Goal: Task Accomplishment & Management: Manage account settings

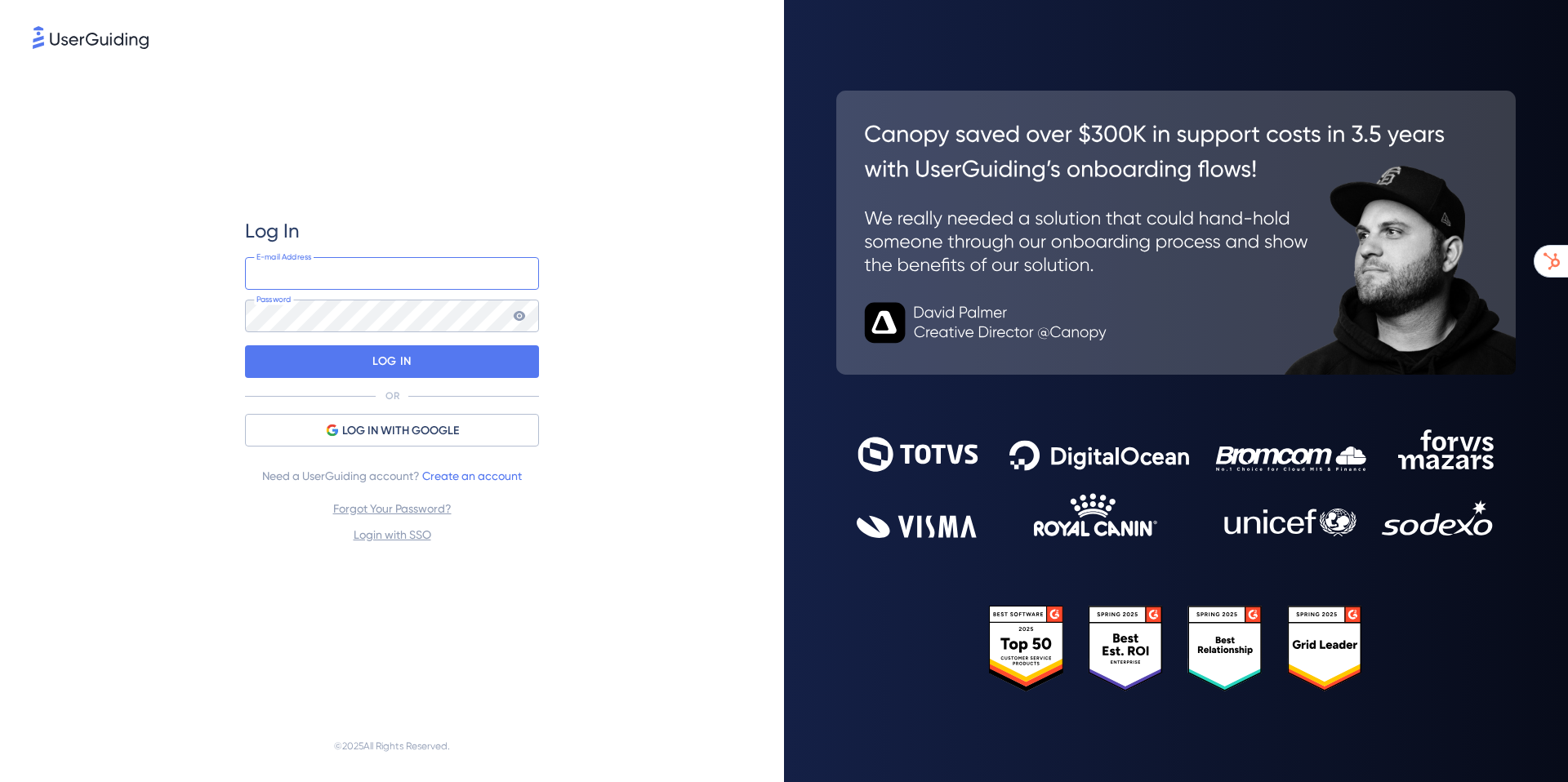
click at [301, 274] on input "email" at bounding box center [392, 274] width 294 height 33
click at [473, 123] on div "Log In E-mail Address Password LOG IN OR LOG IN WITH GOOGLE Need a UserGuiding …" at bounding box center [392, 381] width 294 height 658
click at [375, 286] on input "email" at bounding box center [392, 274] width 294 height 33
type input "[EMAIL_ADDRESS][DOMAIN_NAME]"
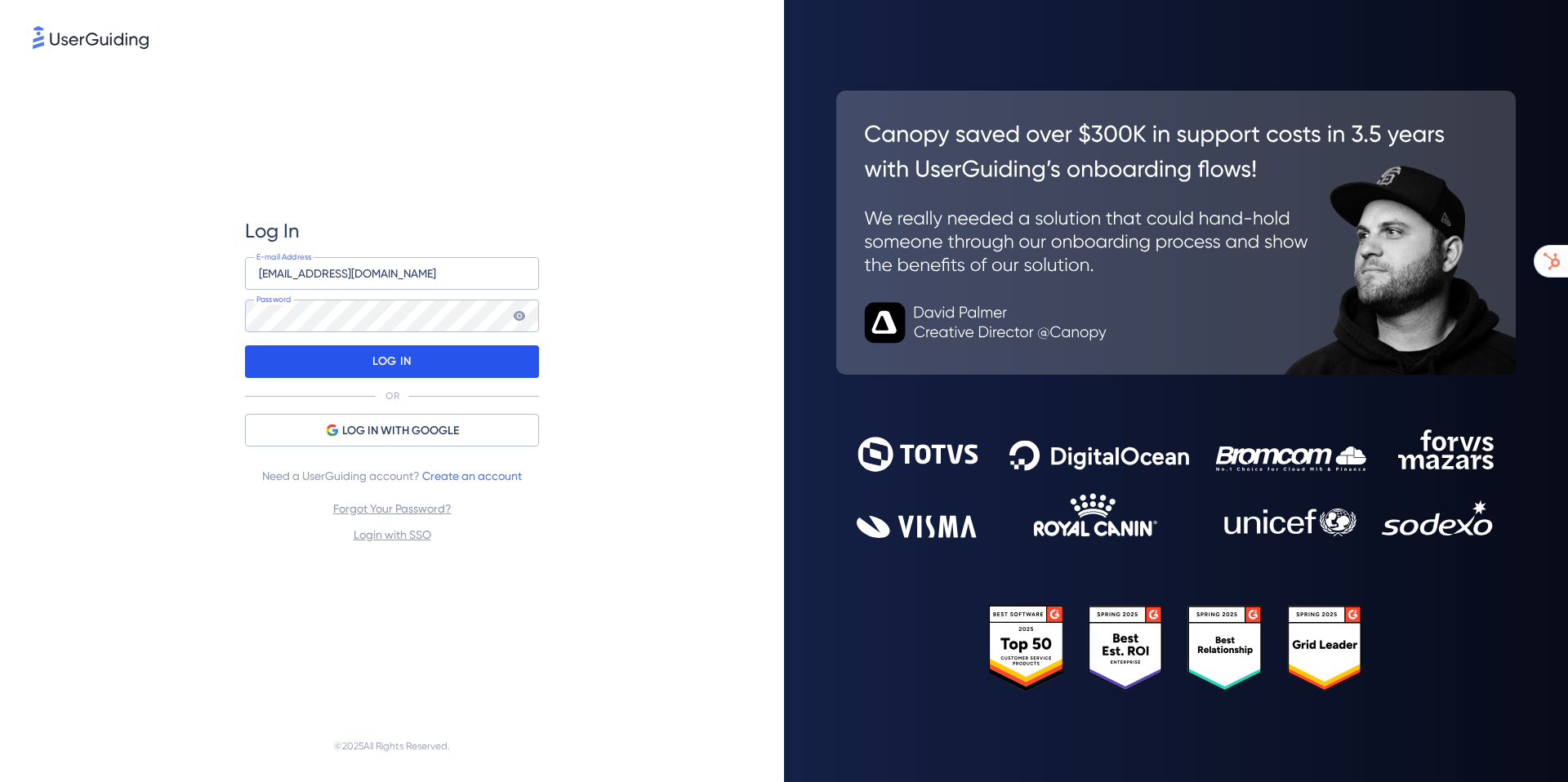
click at [393, 356] on p "LOG IN" at bounding box center [392, 362] width 39 height 26
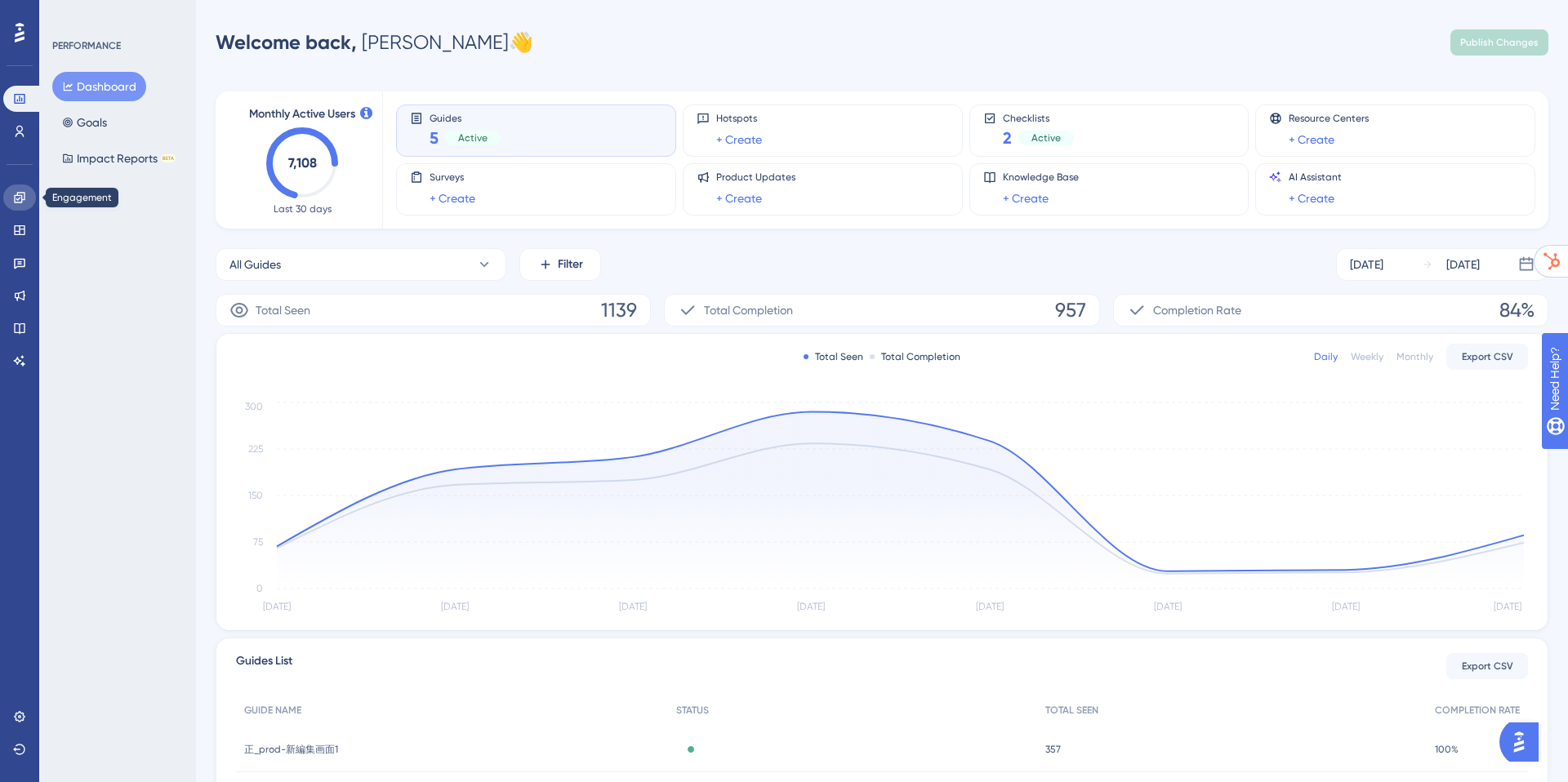
click at [18, 196] on icon at bounding box center [20, 198] width 13 height 13
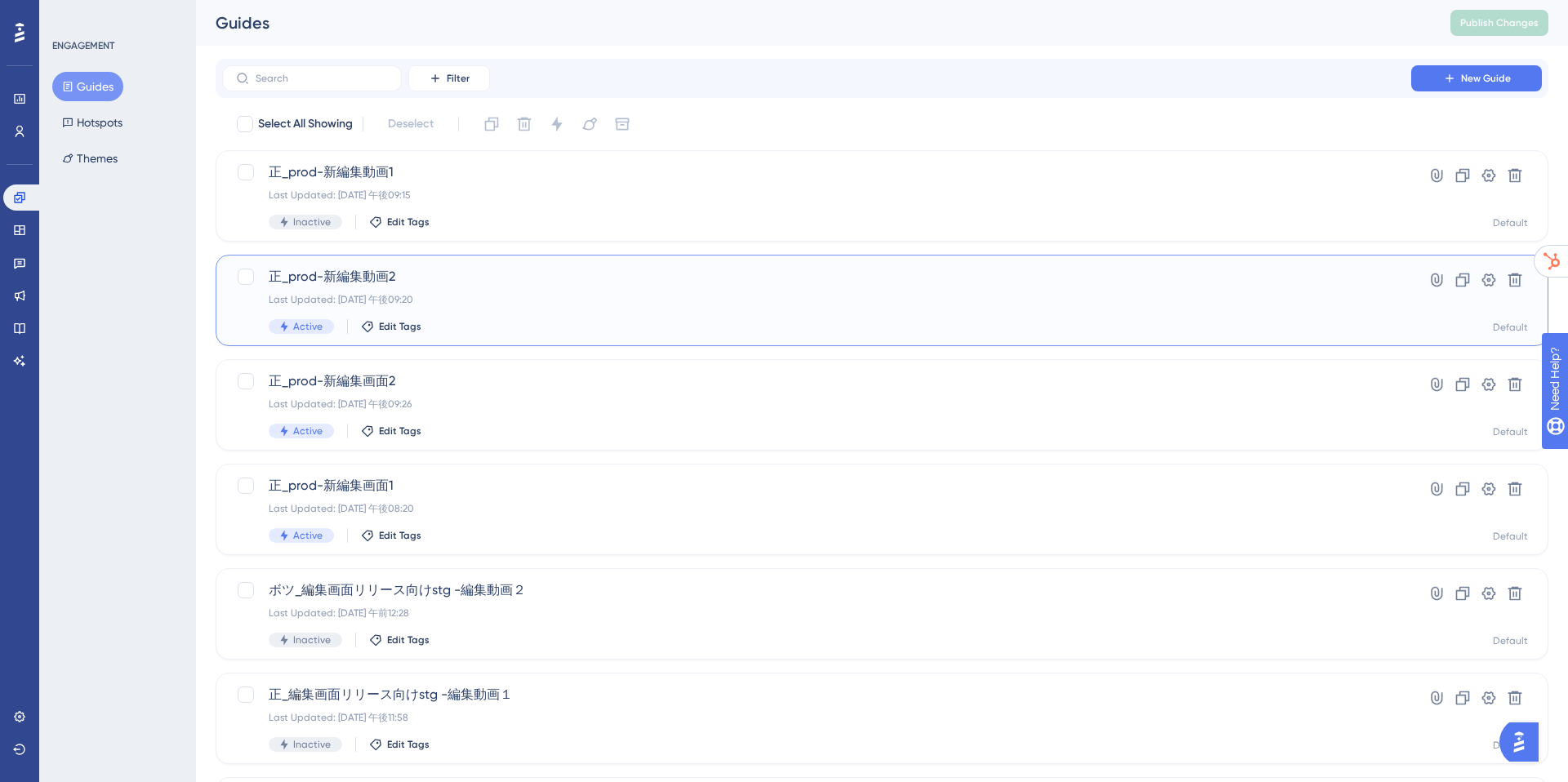
click at [514, 294] on div "Last Updated: [DATE] 午後09:20" at bounding box center [817, 300] width 1096 height 13
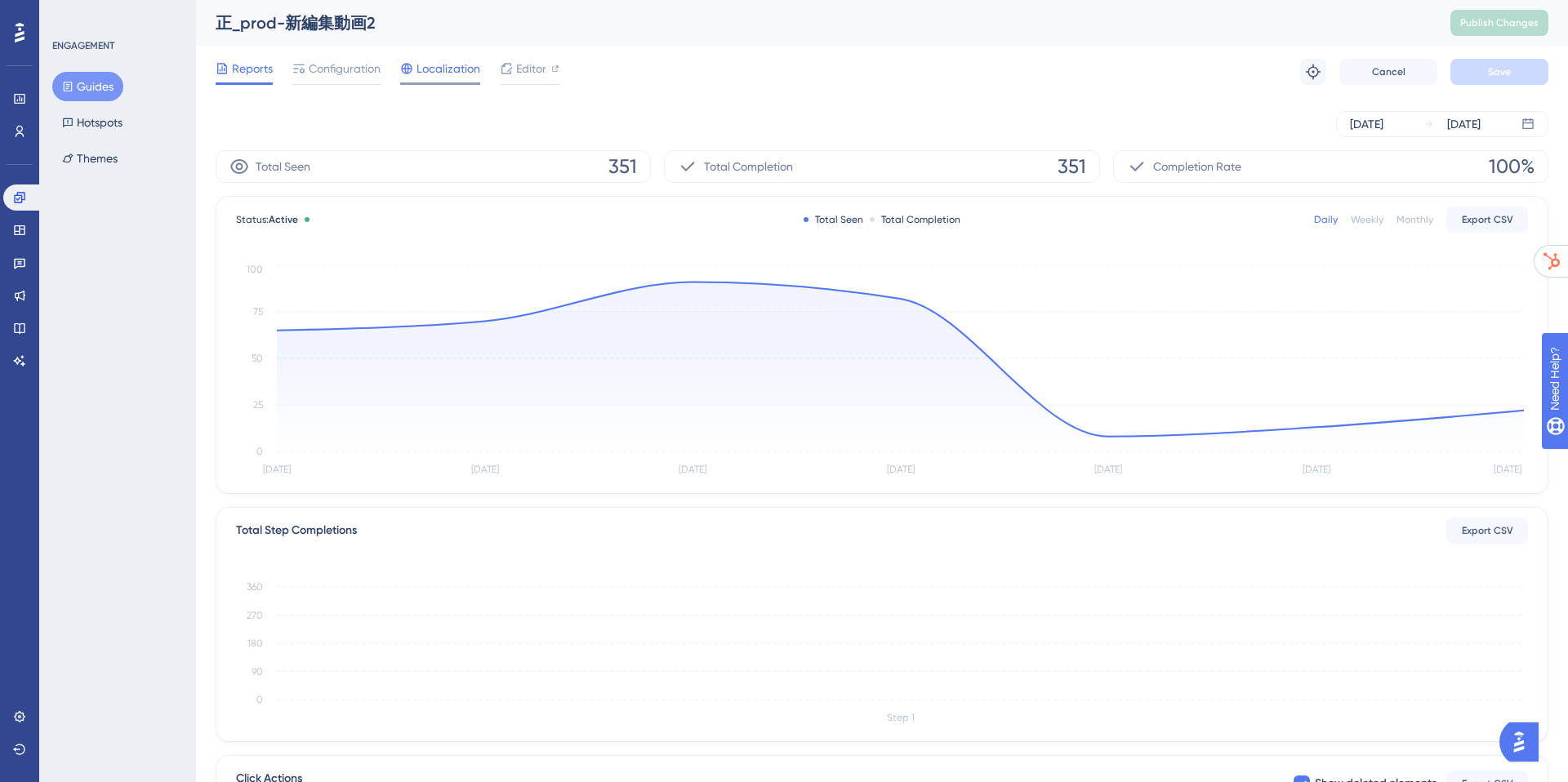
click at [428, 80] on div "Localization" at bounding box center [440, 72] width 80 height 26
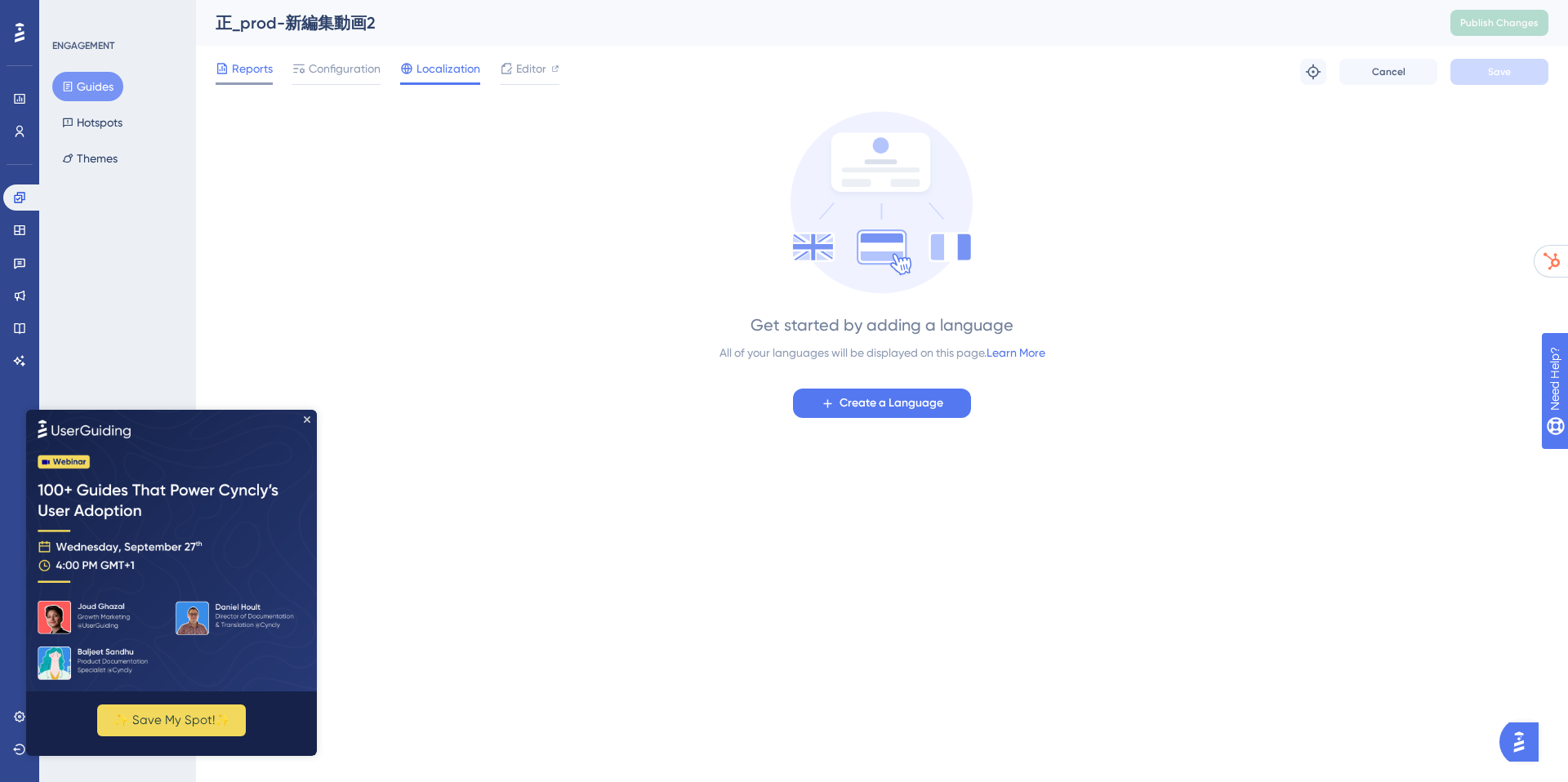
click at [242, 78] on div "Reports" at bounding box center [244, 72] width 58 height 26
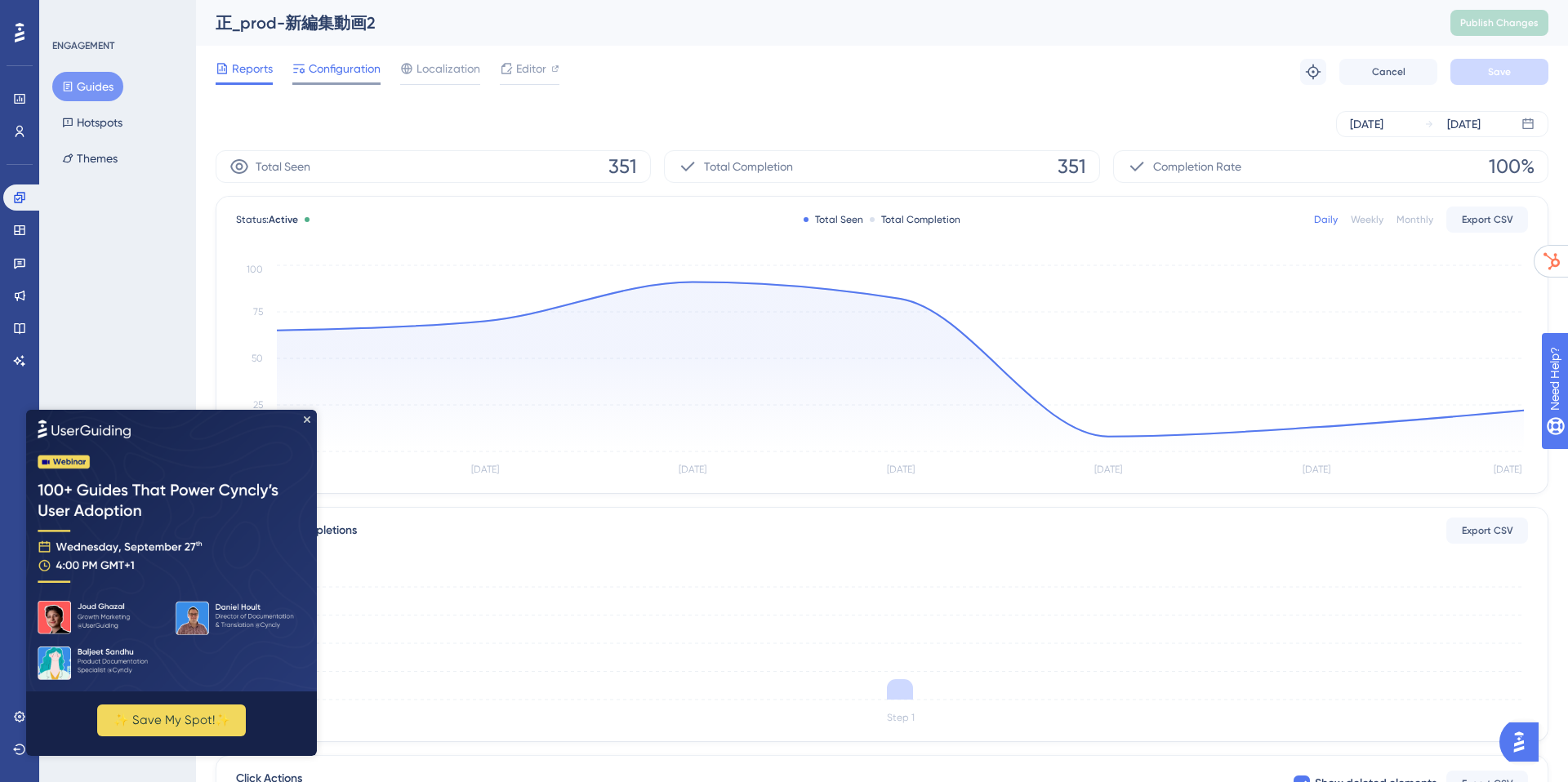
click at [351, 77] on span "Configuration" at bounding box center [344, 68] width 72 height 20
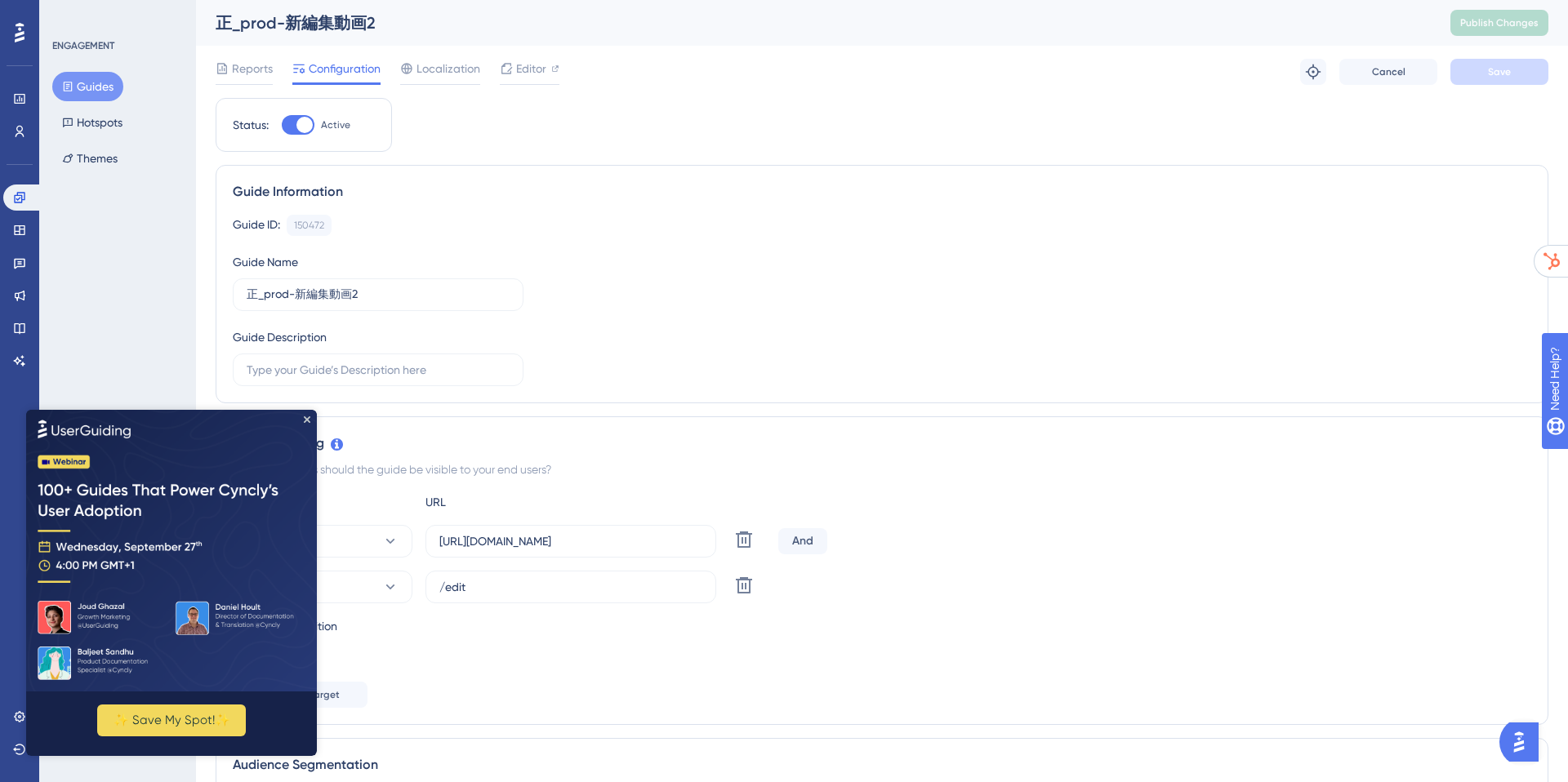
click at [303, 423] on img at bounding box center [172, 550] width 291 height 282
click at [313, 417] on img at bounding box center [172, 550] width 291 height 282
click at [307, 416] on icon "Close Preview" at bounding box center [307, 419] width 7 height 7
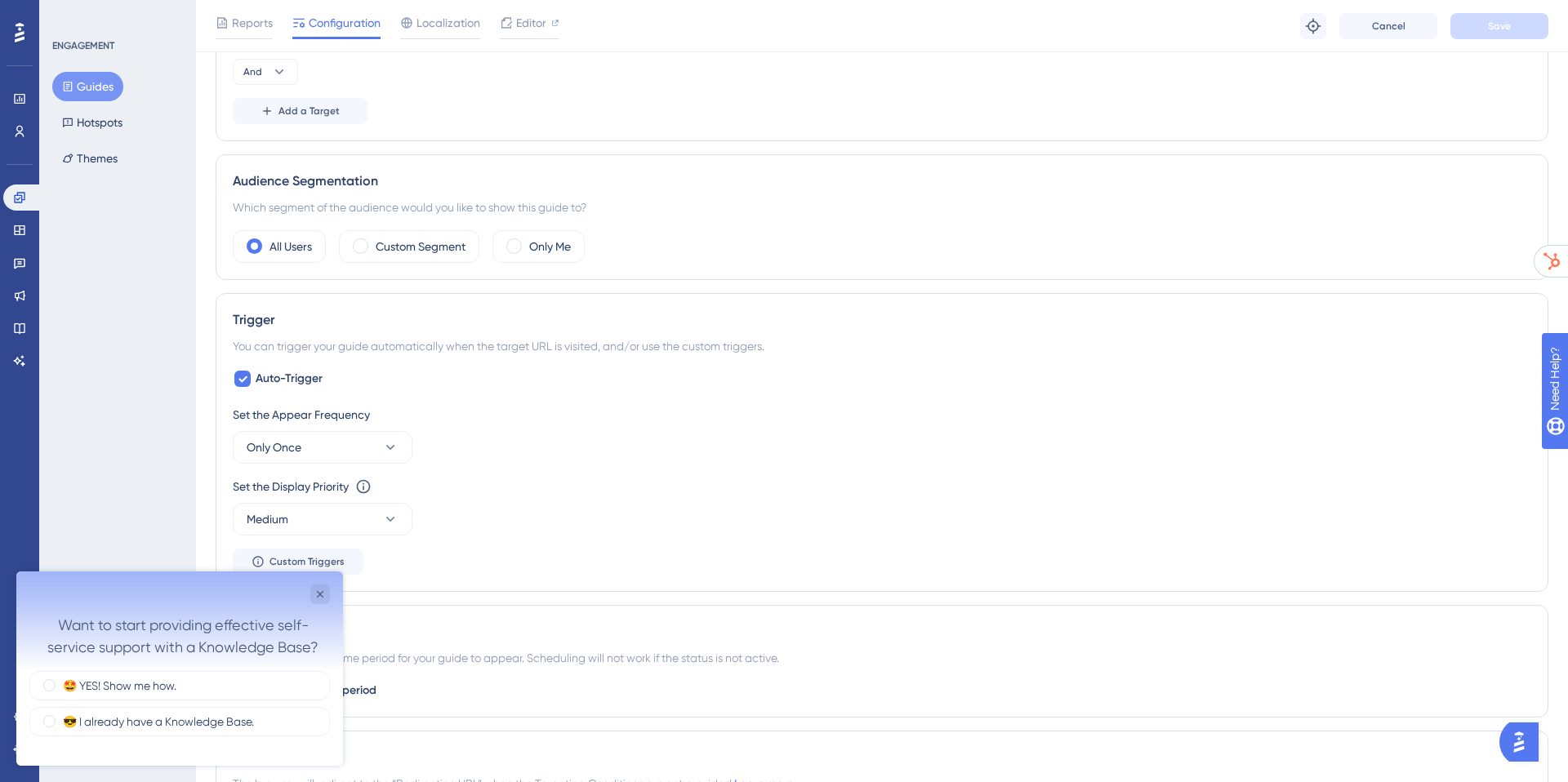
scroll to position [606, 0]
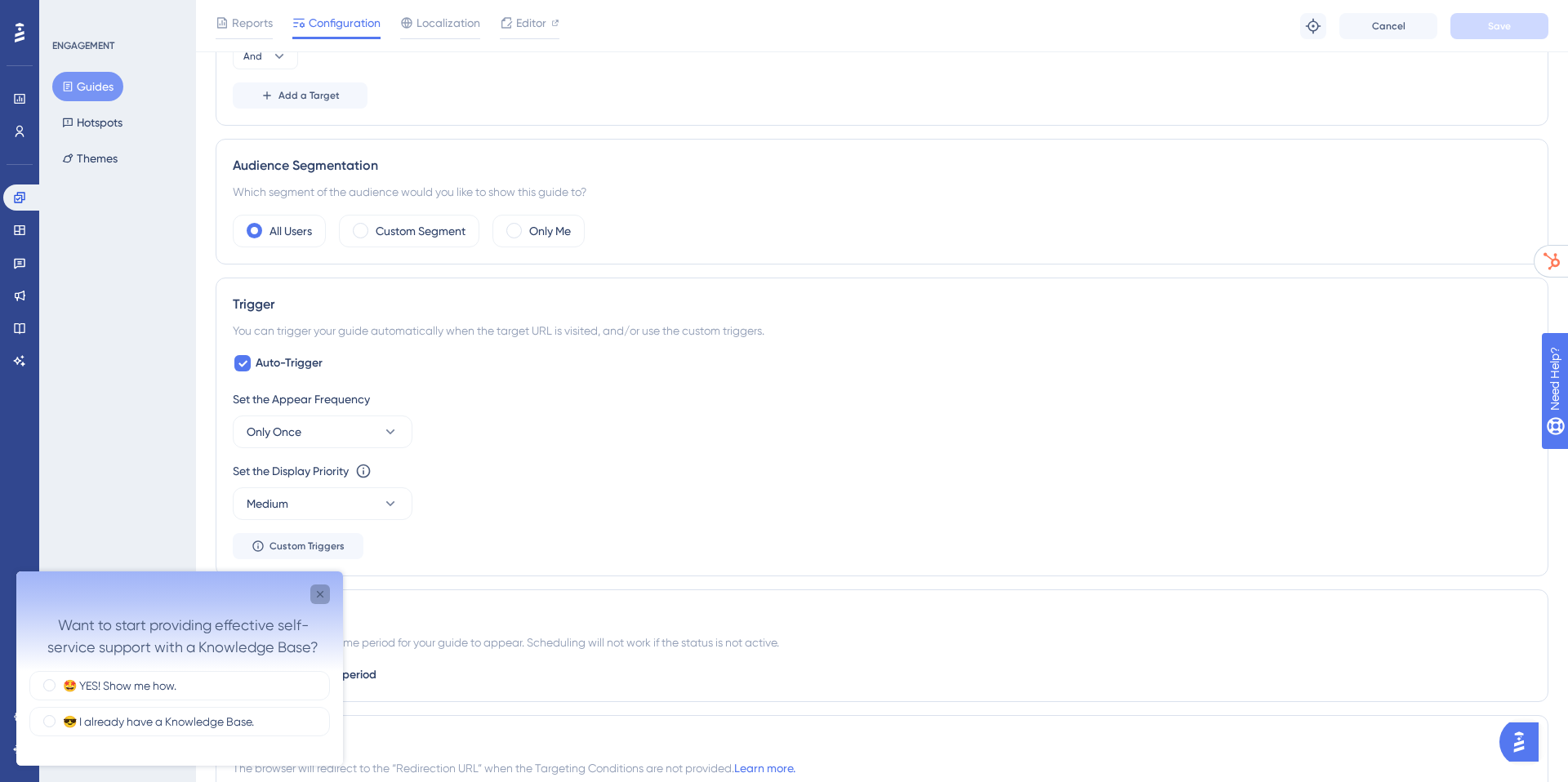
click at [319, 597] on icon "Close survey" at bounding box center [320, 594] width 13 height 13
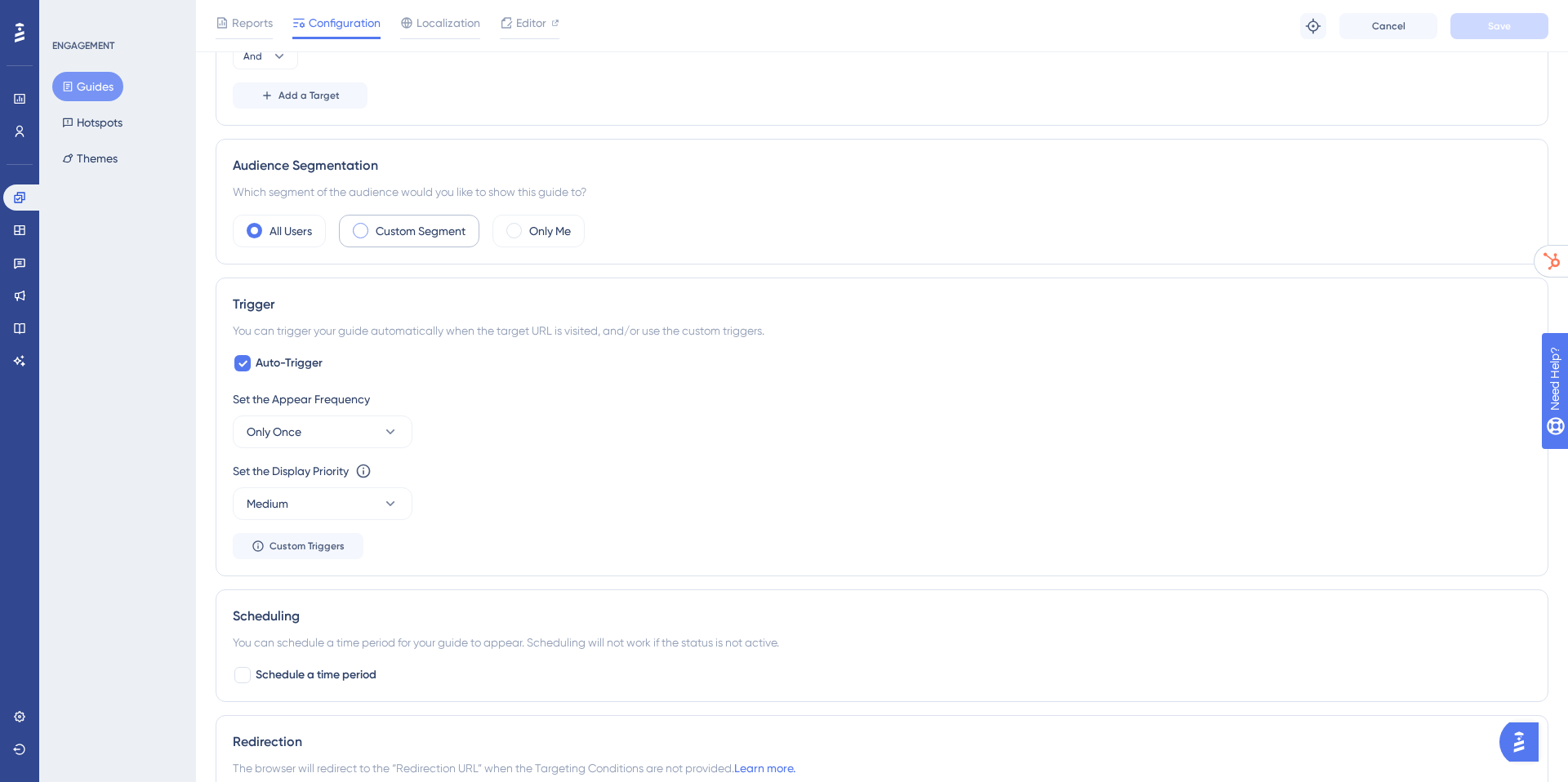
click at [361, 237] on span at bounding box center [360, 230] width 15 height 15
click at [374, 225] on input "radio" at bounding box center [374, 225] width 0 height 0
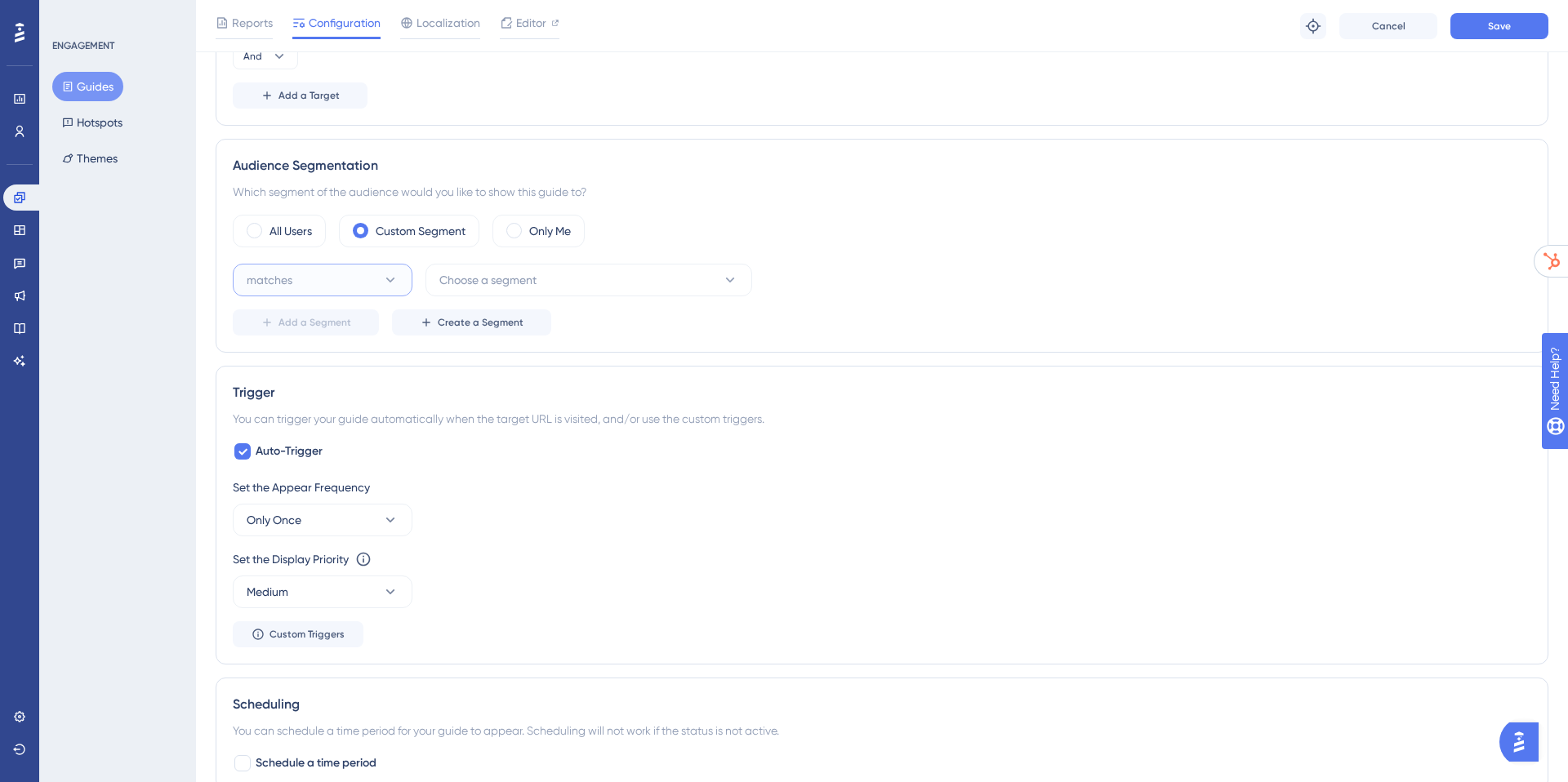
click at [374, 275] on button "matches" at bounding box center [323, 280] width 179 height 33
click at [314, 370] on span "doesn't match" at bounding box center [293, 362] width 75 height 20
click at [563, 267] on button "Choose a segment" at bounding box center [589, 280] width 326 height 33
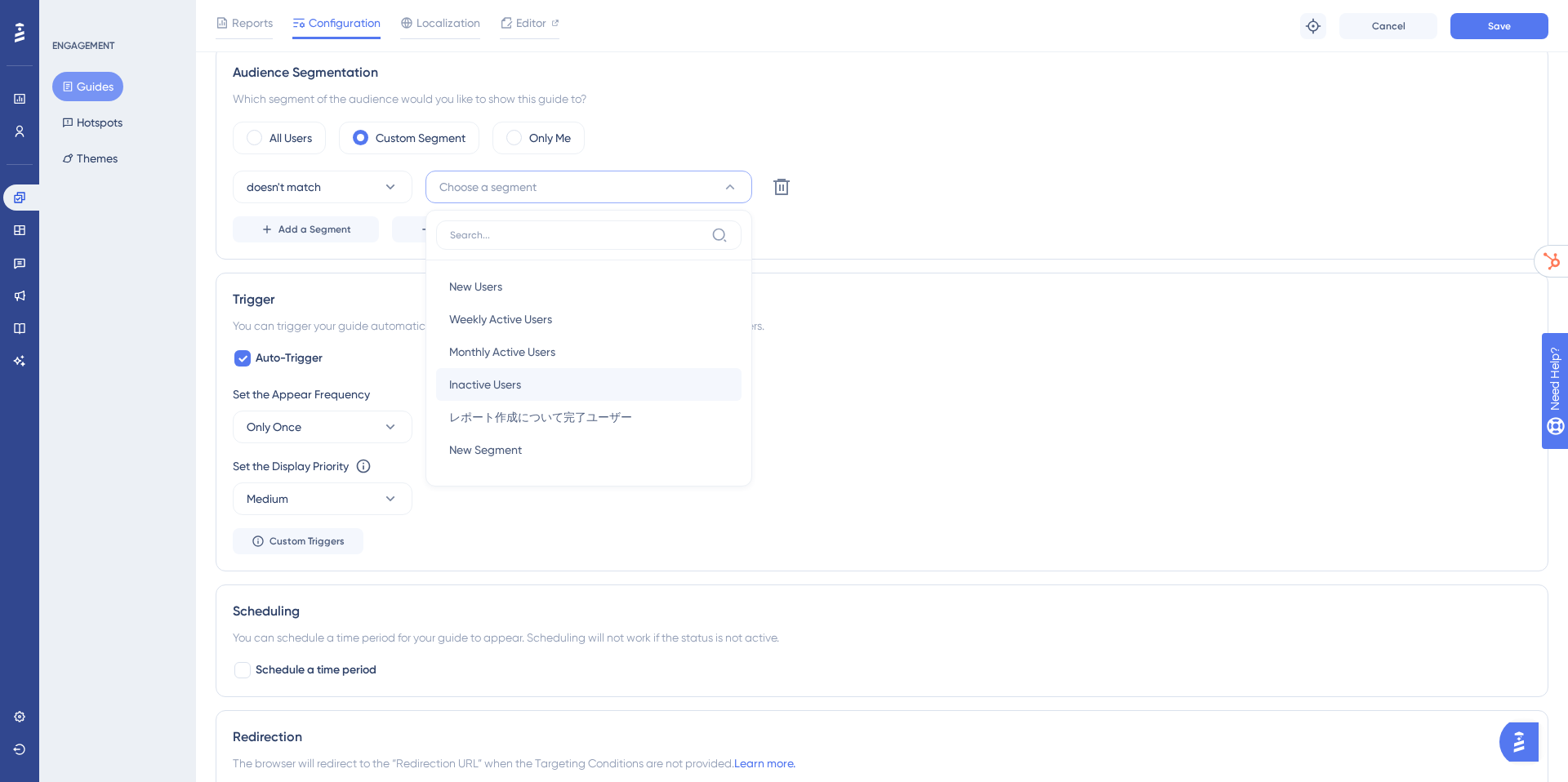
scroll to position [701, 0]
click at [338, 235] on button "Add a Segment" at bounding box center [306, 228] width 146 height 26
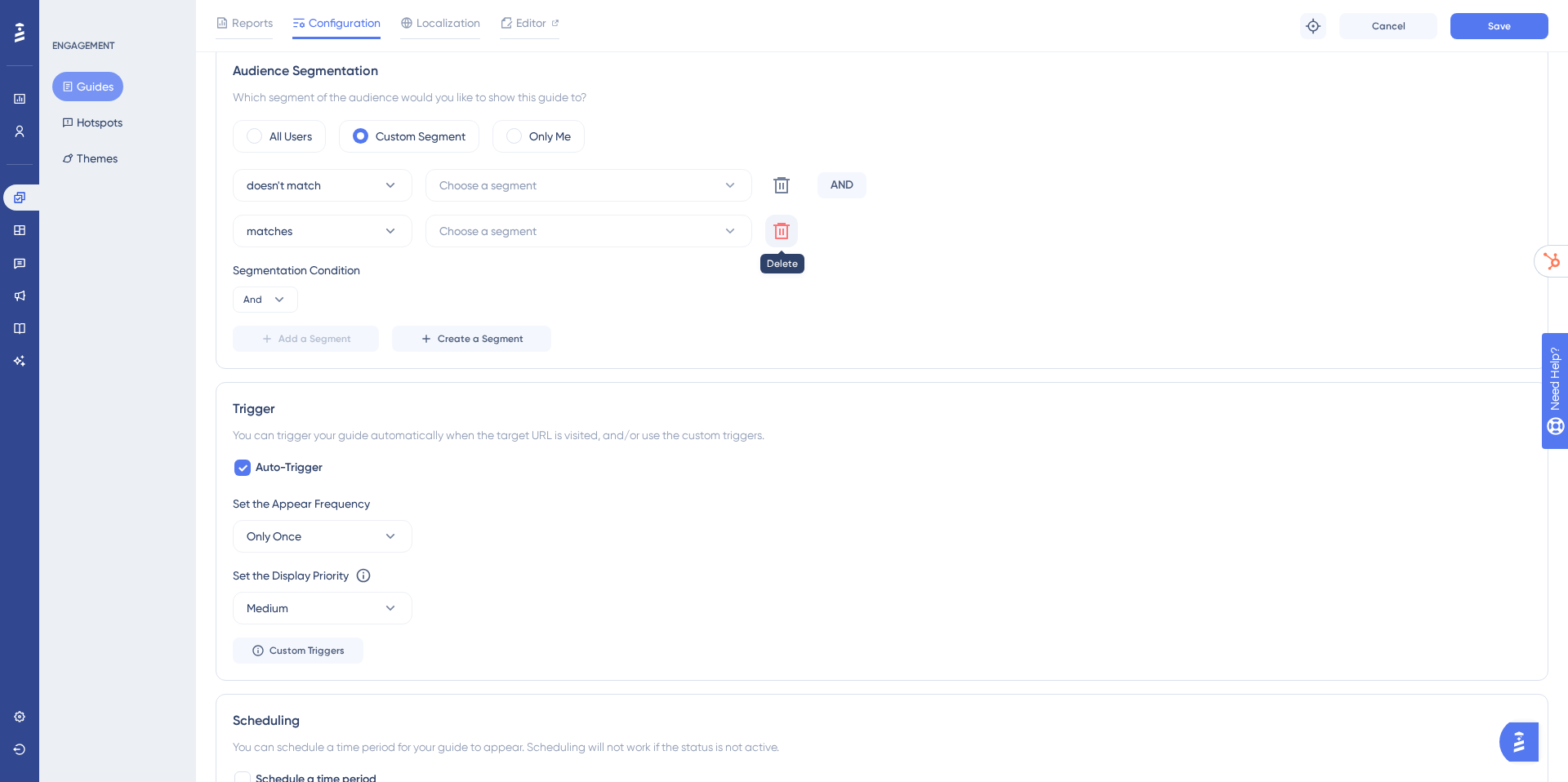
click at [790, 225] on icon at bounding box center [781, 231] width 20 height 20
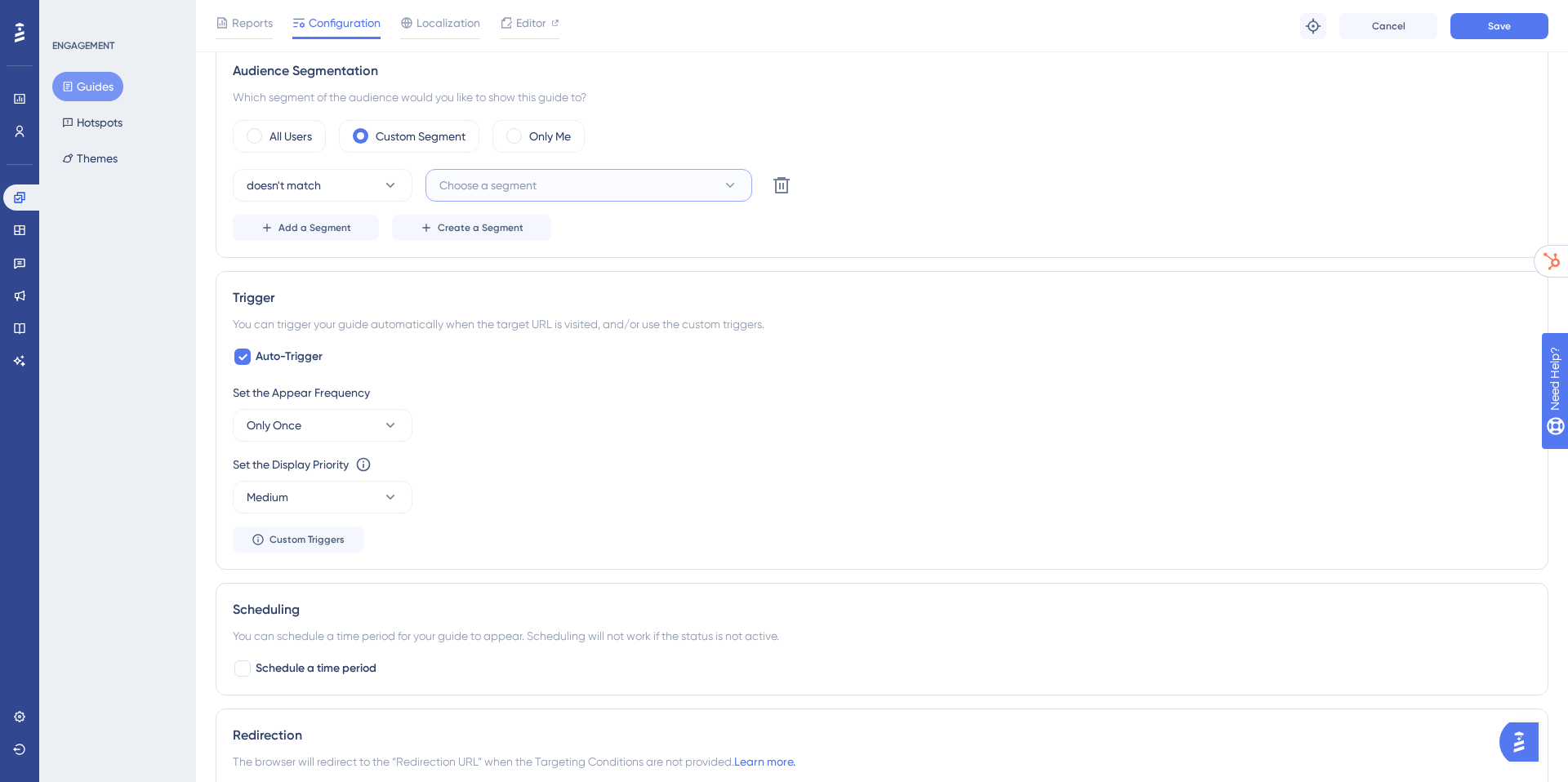
click at [726, 194] on button "Choose a segment" at bounding box center [589, 185] width 326 height 33
click at [787, 107] on div "Which segment of the audience would you like to show this guide to?" at bounding box center [882, 97] width 1298 height 20
click at [425, 232] on icon at bounding box center [426, 228] width 13 height 13
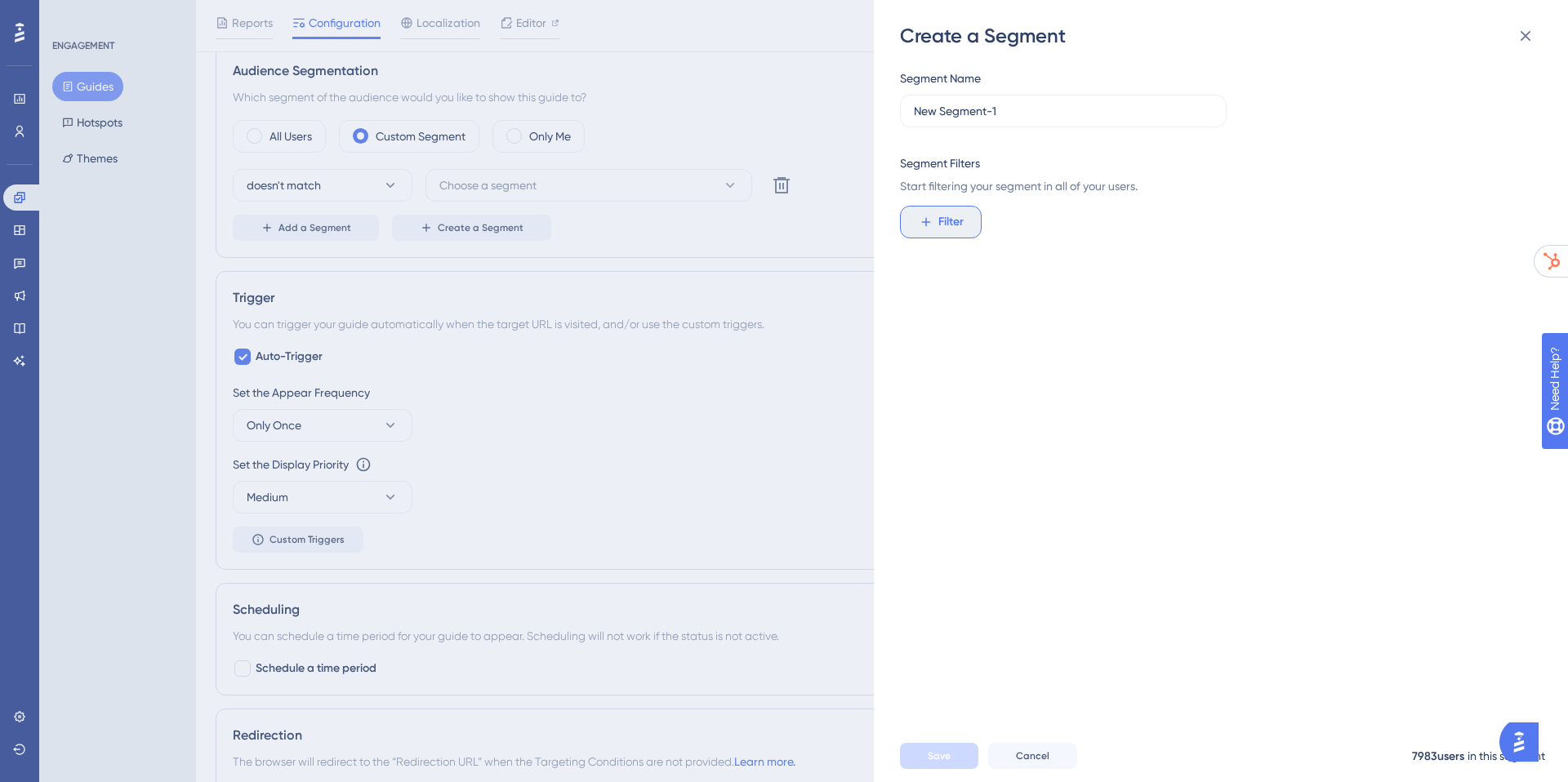
click at [975, 225] on button "Filter" at bounding box center [941, 222] width 82 height 33
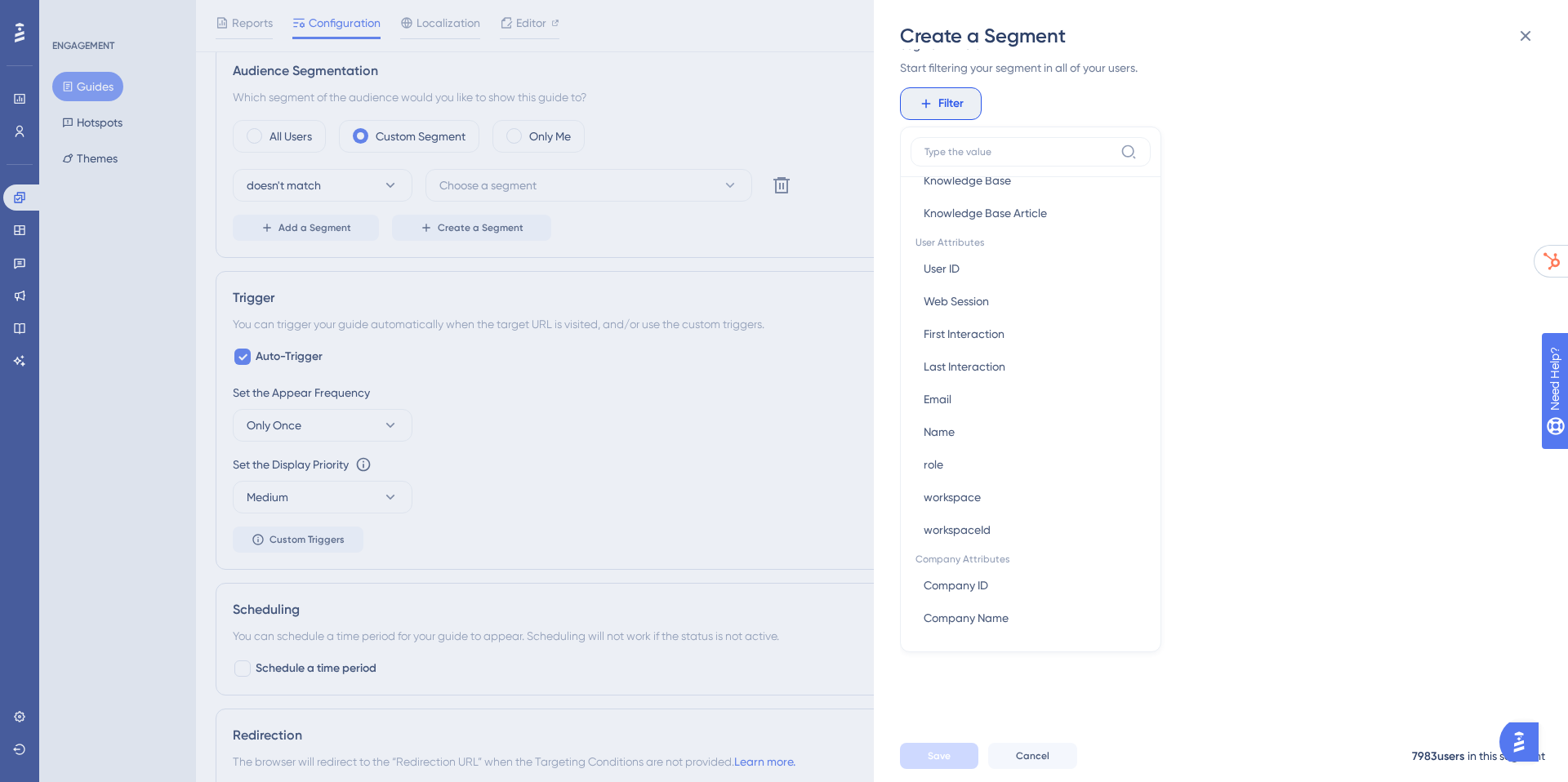
scroll to position [717, 0]
click at [963, 475] on span "workspace" at bounding box center [952, 469] width 58 height 20
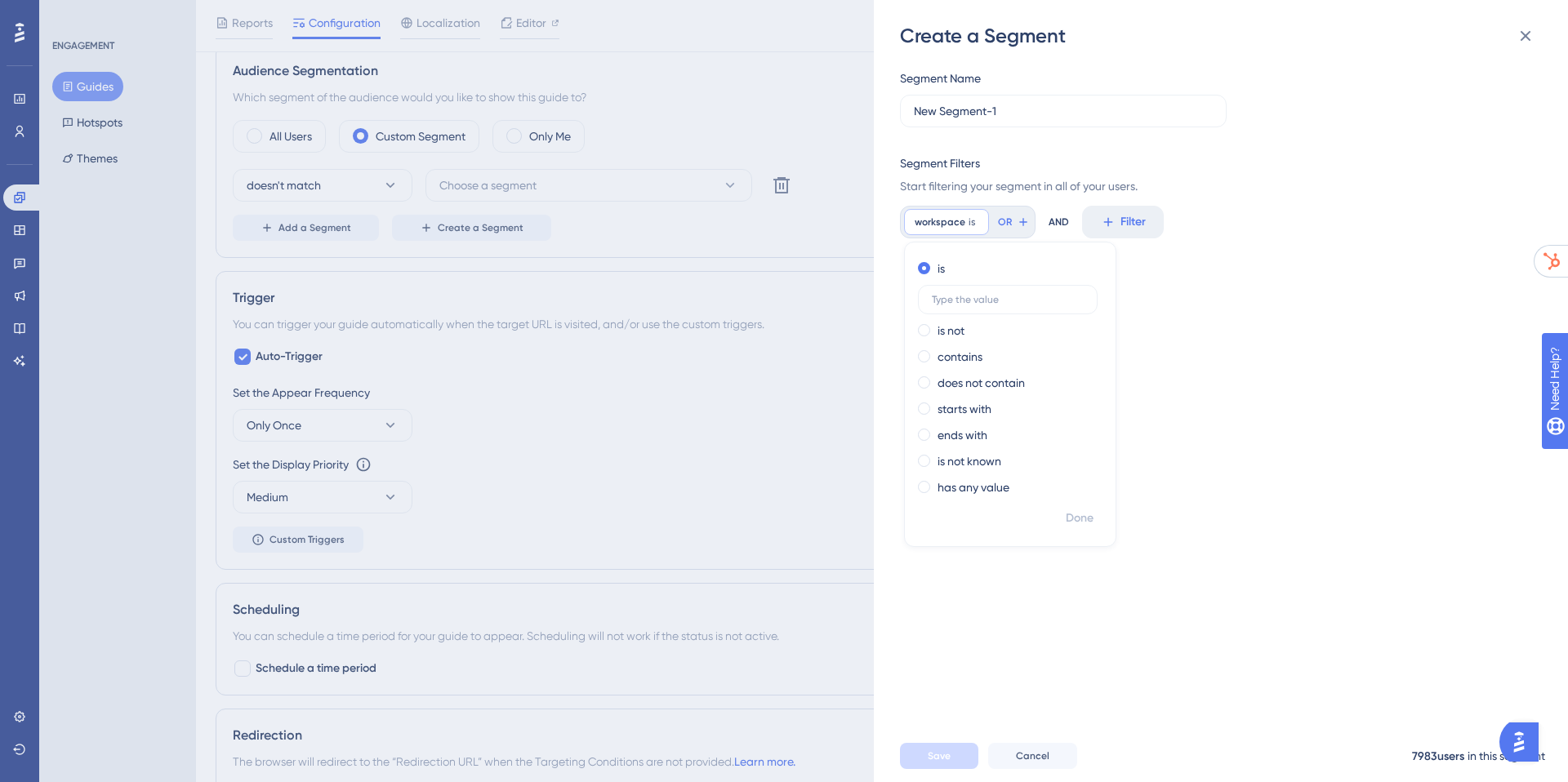
scroll to position [0, 0]
click at [969, 225] on span "is" at bounding box center [972, 223] width 7 height 13
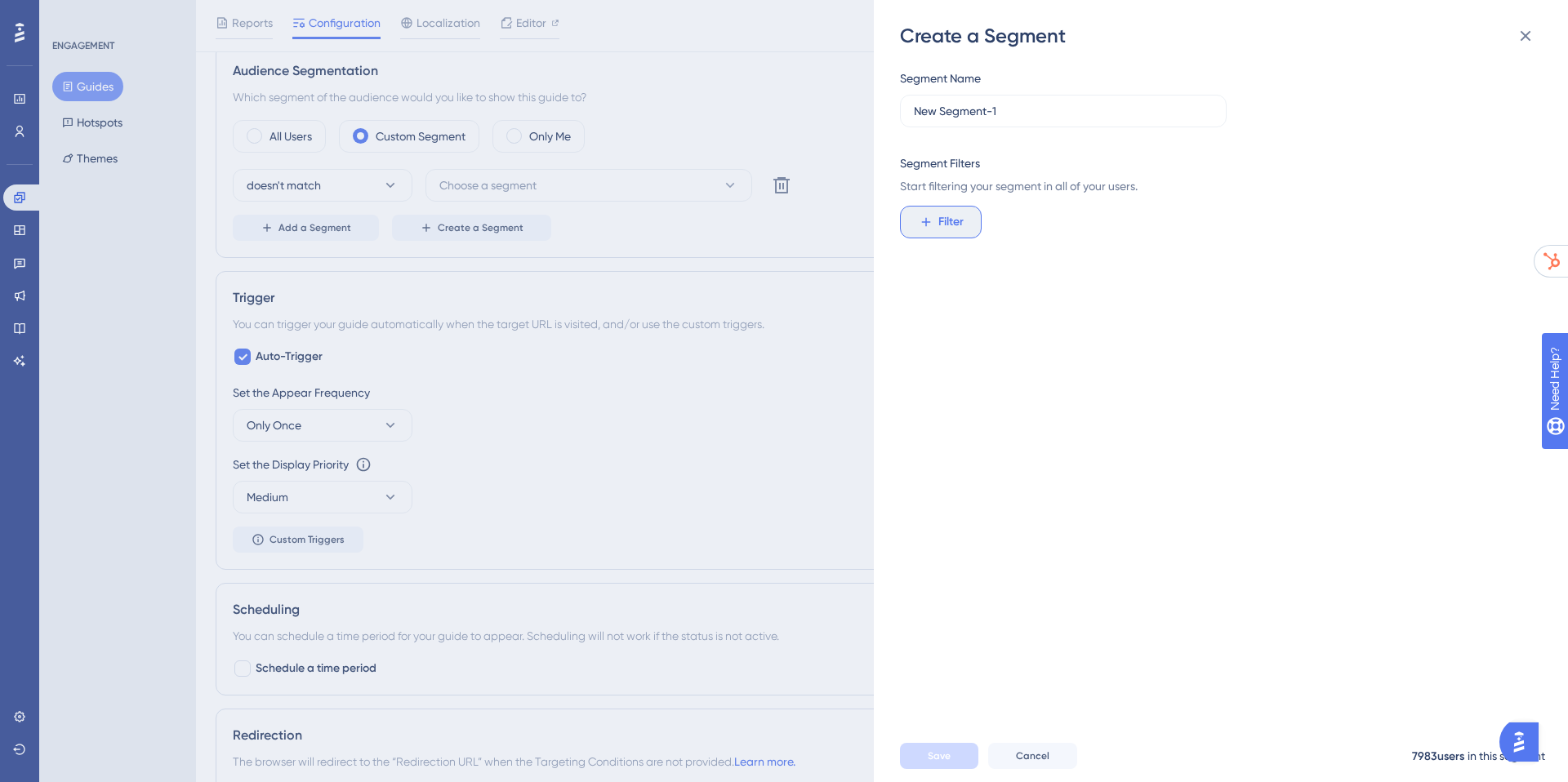
click at [939, 229] on span "Filter" at bounding box center [951, 222] width 25 height 20
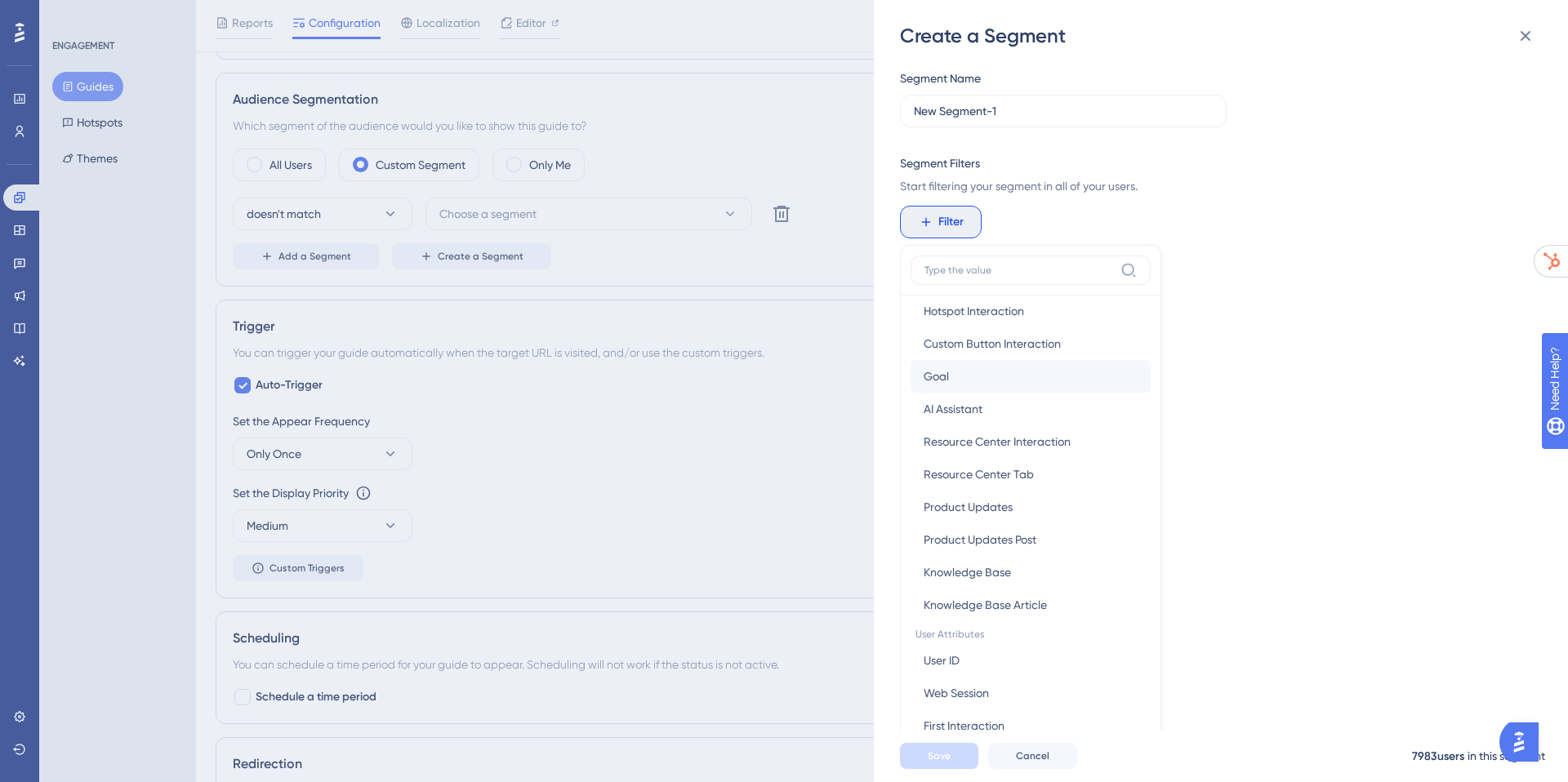
scroll to position [416, 0]
